Goal: Check status: Check status

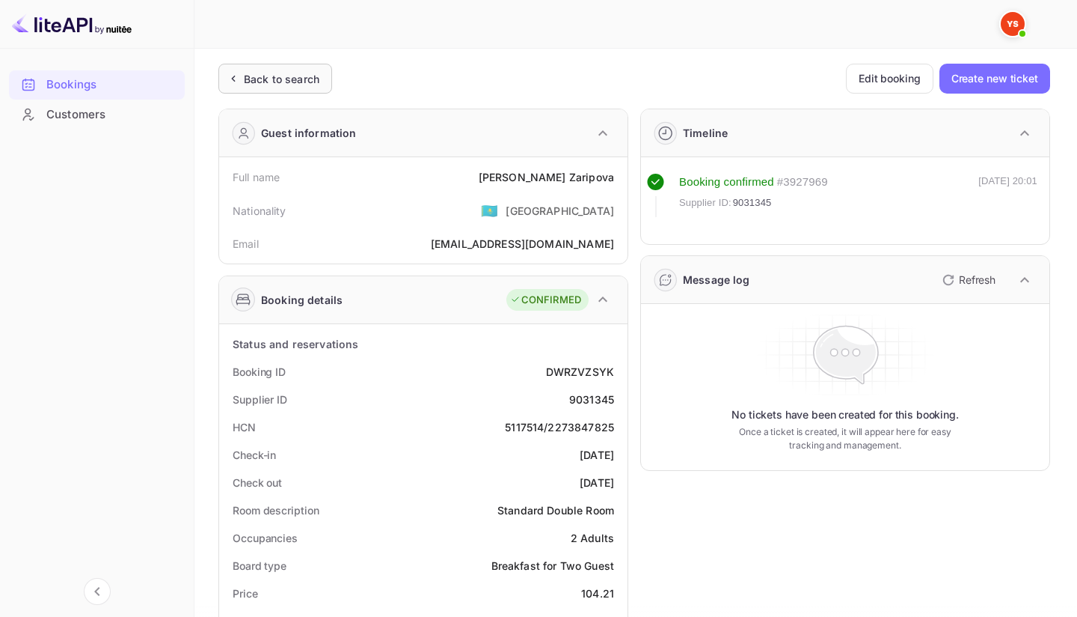
click at [290, 81] on div "Back to search" at bounding box center [282, 79] width 76 height 16
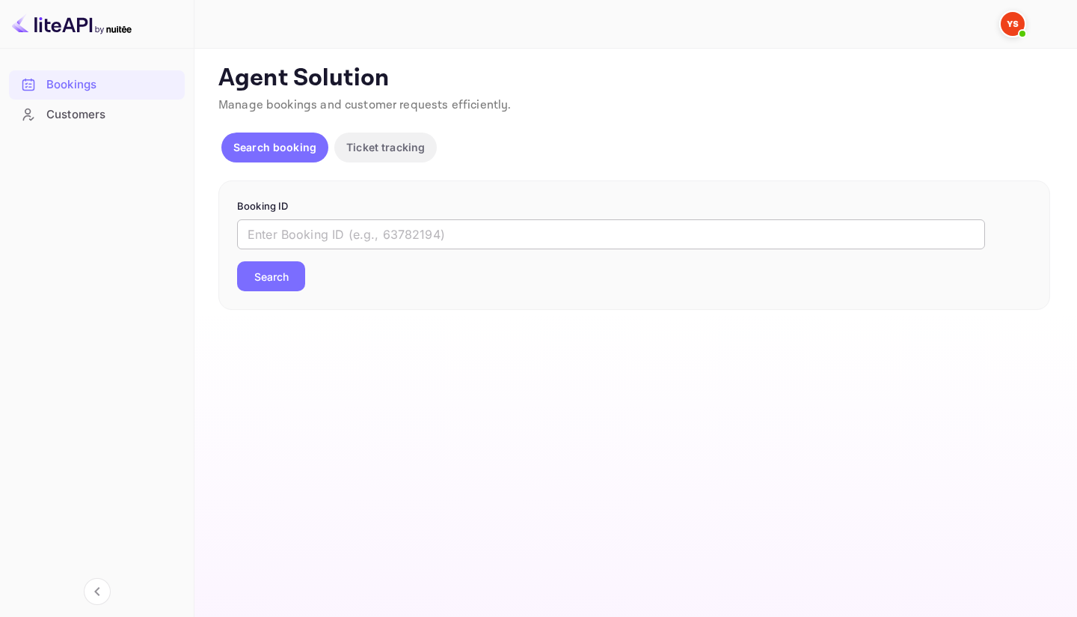
click at [402, 240] on input "text" at bounding box center [611, 234] width 748 height 30
paste input "8892779"
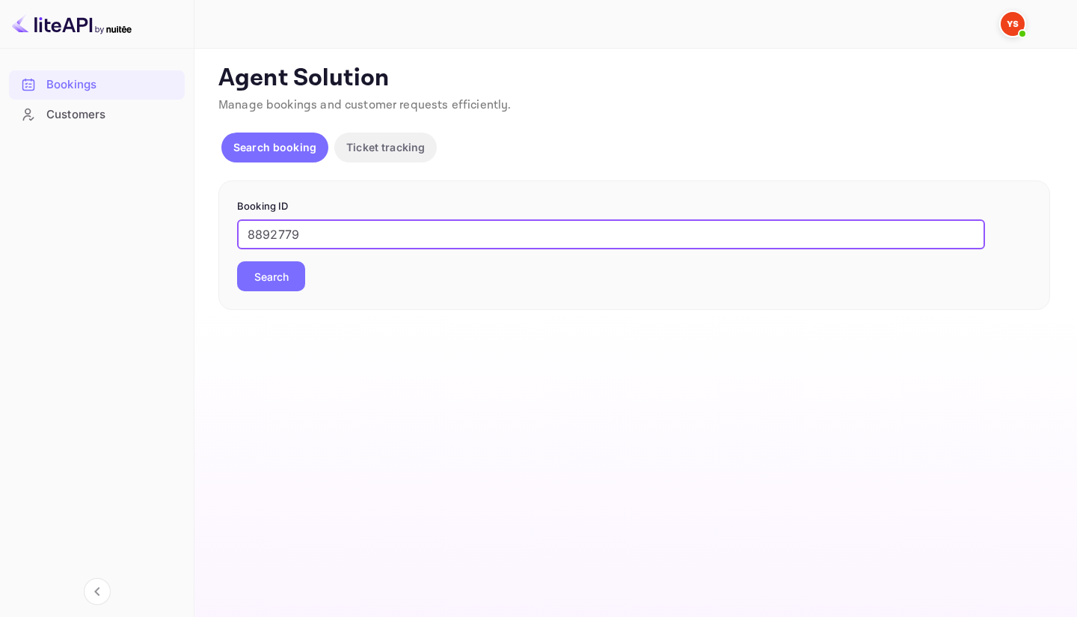
type input "8892779"
click at [266, 281] on button "Search" at bounding box center [271, 276] width 68 height 30
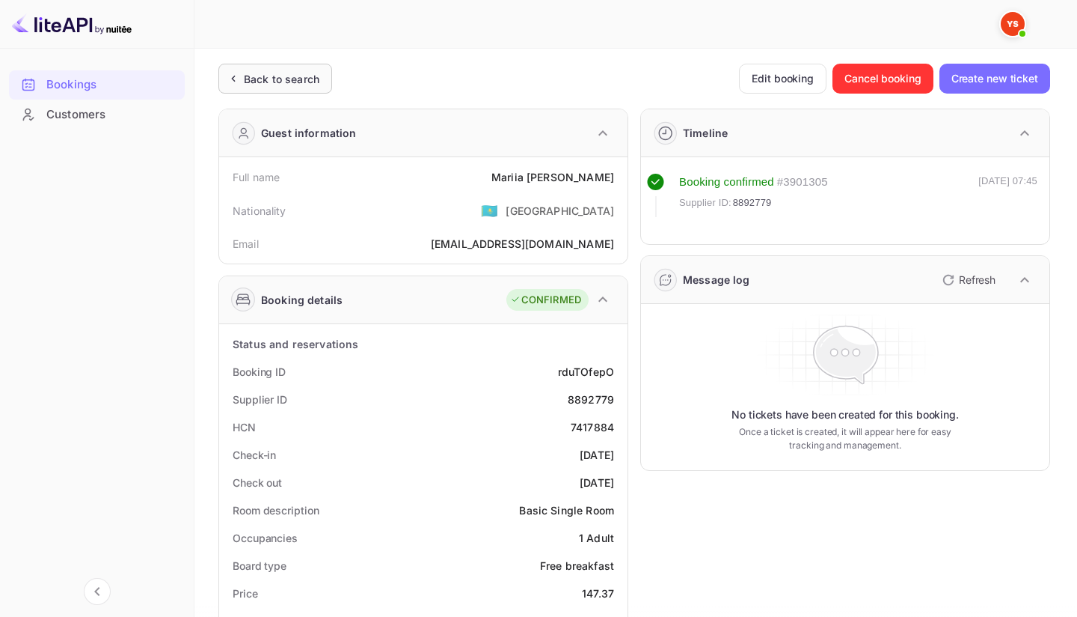
click at [235, 75] on icon at bounding box center [233, 78] width 16 height 15
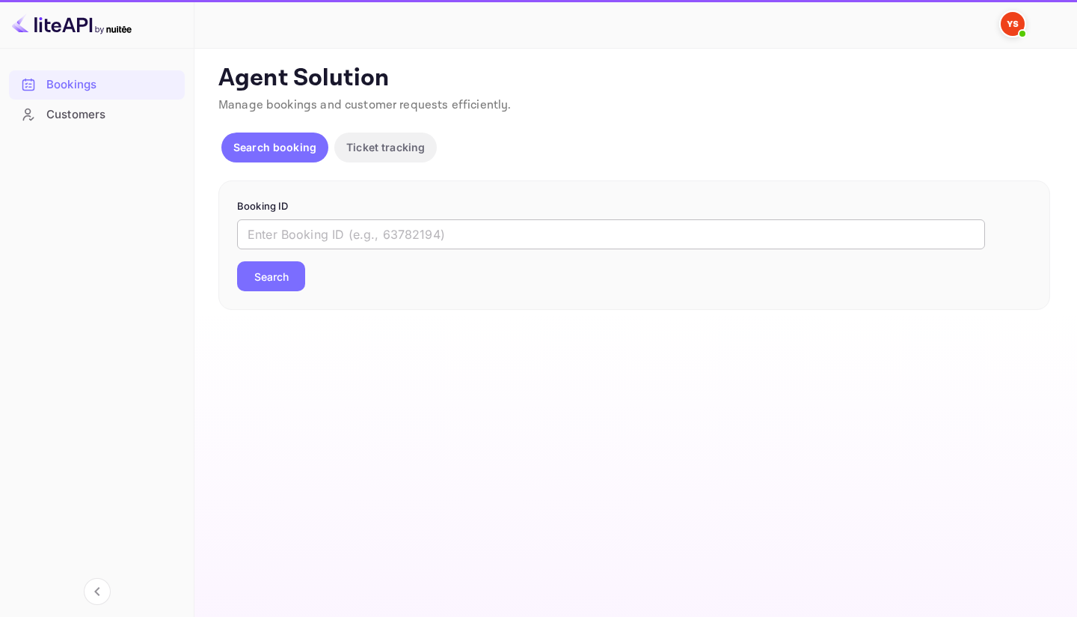
click at [388, 227] on input "text" at bounding box center [611, 234] width 748 height 30
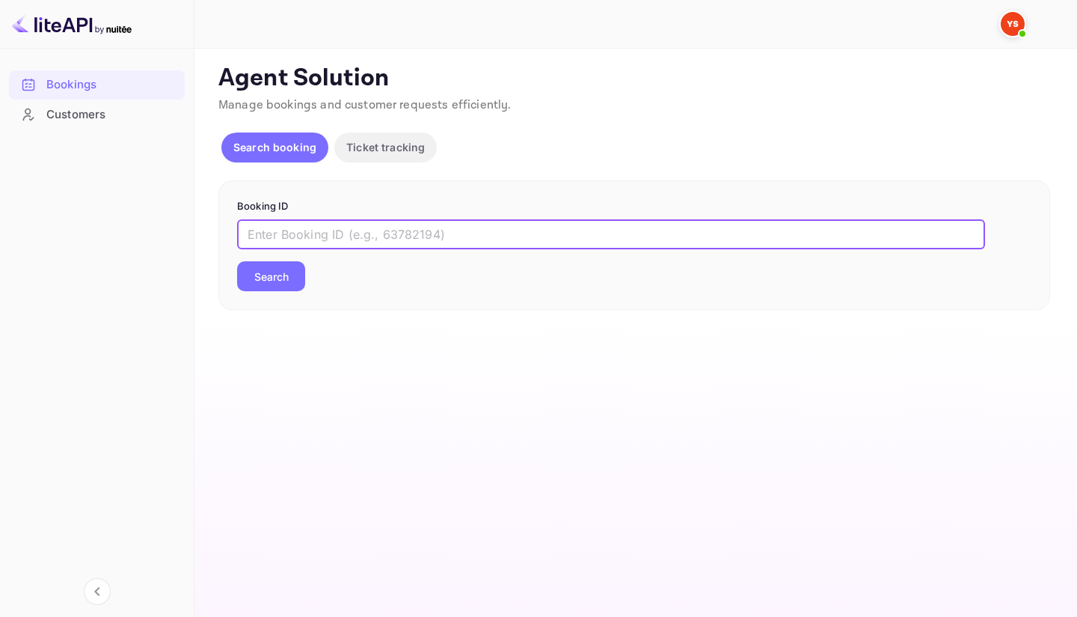
paste input "8990512"
type input "8990512"
click at [237, 261] on button "Search" at bounding box center [271, 276] width 68 height 30
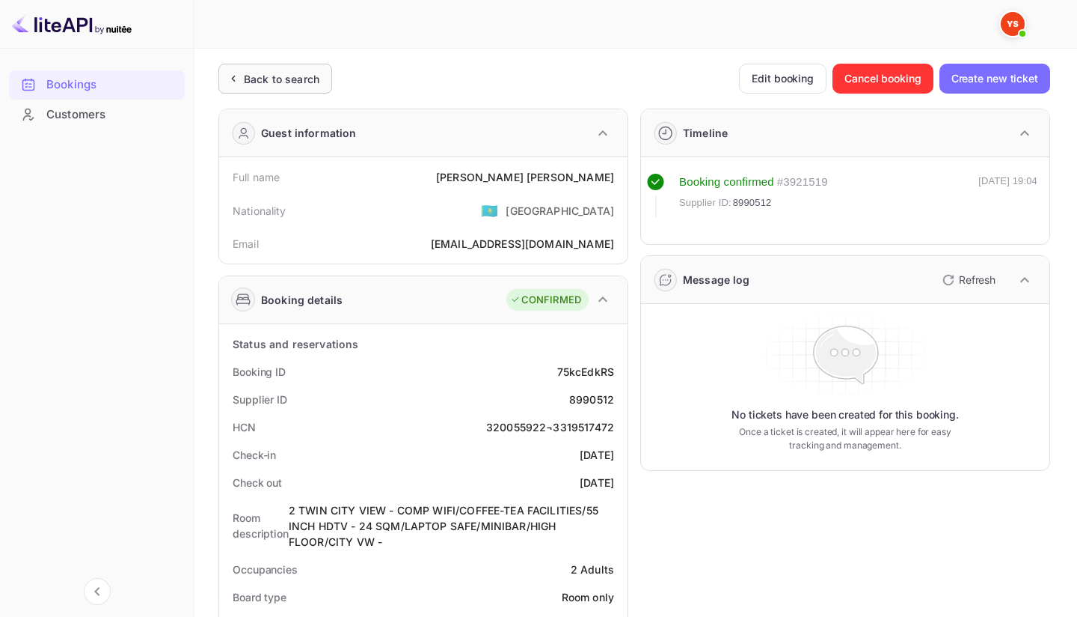
click at [299, 76] on div "Back to search" at bounding box center [282, 79] width 76 height 16
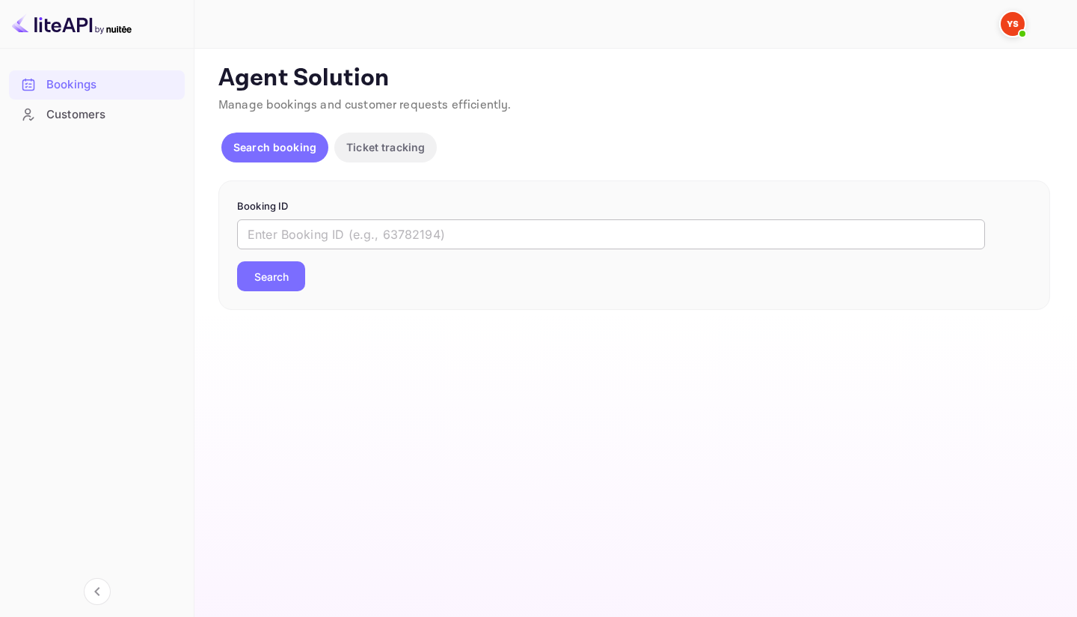
click at [326, 236] on input "text" at bounding box center [611, 234] width 748 height 30
paste input "9244252"
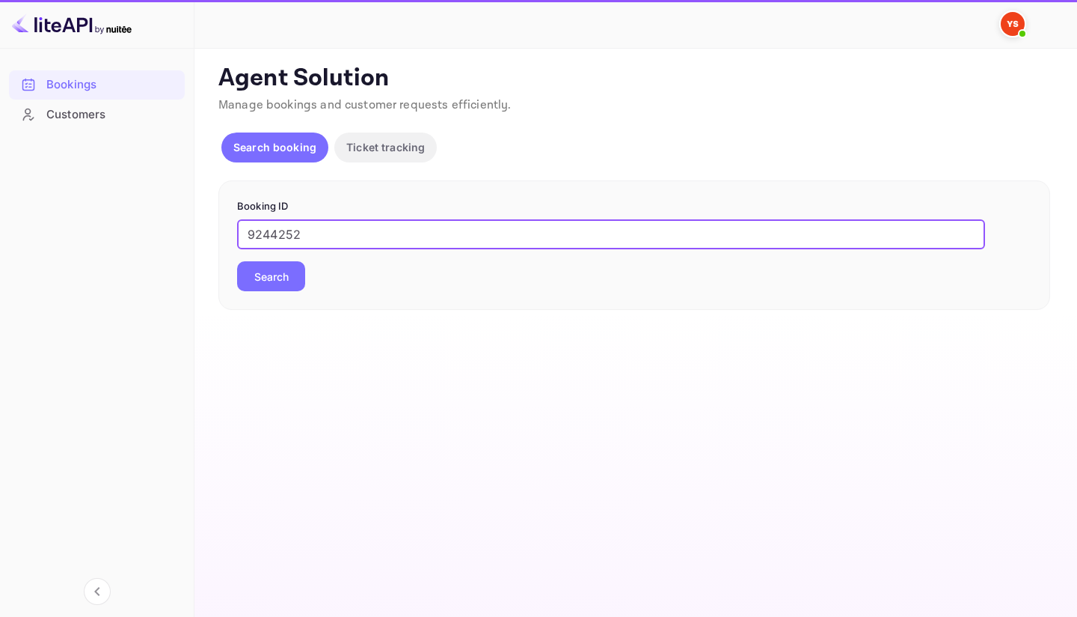
type input "9244252"
click at [287, 274] on button "Search" at bounding box center [271, 276] width 68 height 30
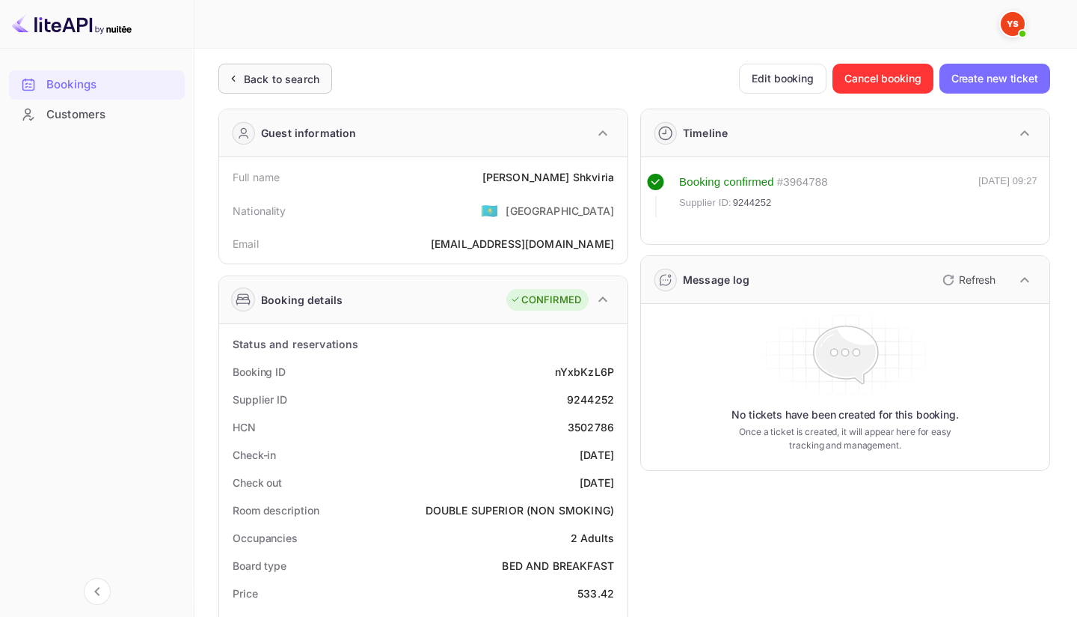
click at [291, 91] on div "Back to search" at bounding box center [275, 79] width 114 height 30
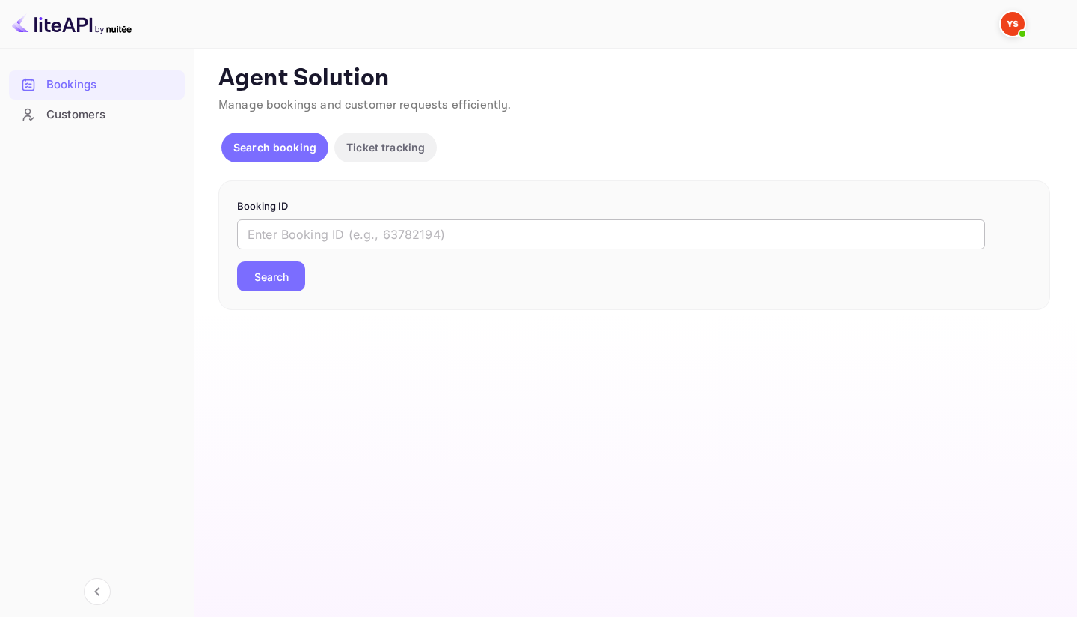
click at [337, 230] on input "text" at bounding box center [611, 234] width 748 height 30
paste input "8976338"
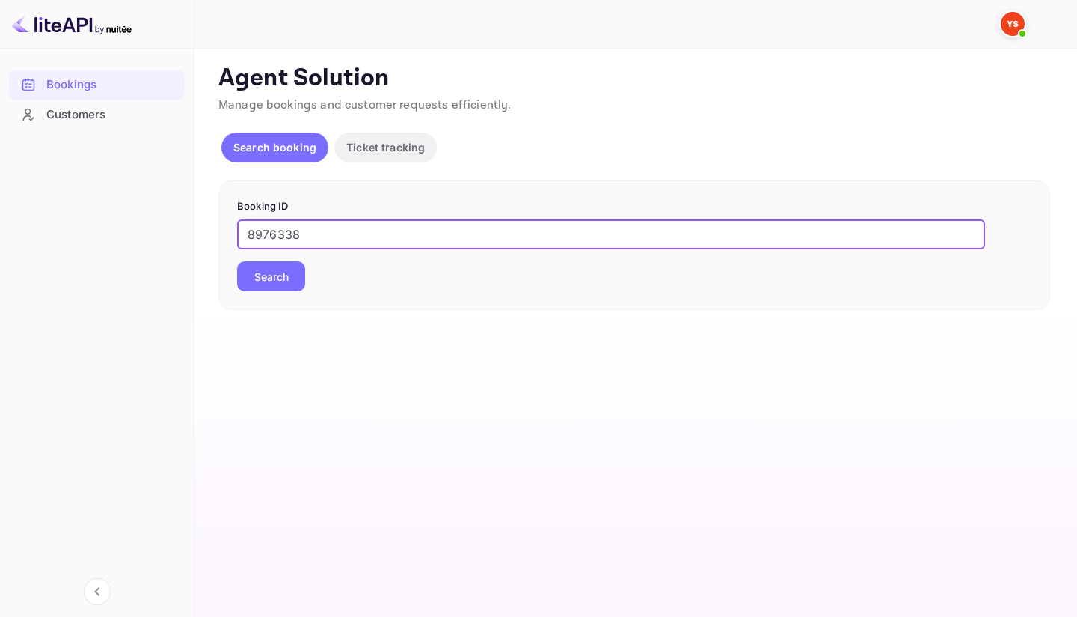
type input "8976338"
click at [278, 267] on button "Search" at bounding box center [271, 276] width 68 height 30
